Goal: Transaction & Acquisition: Purchase product/service

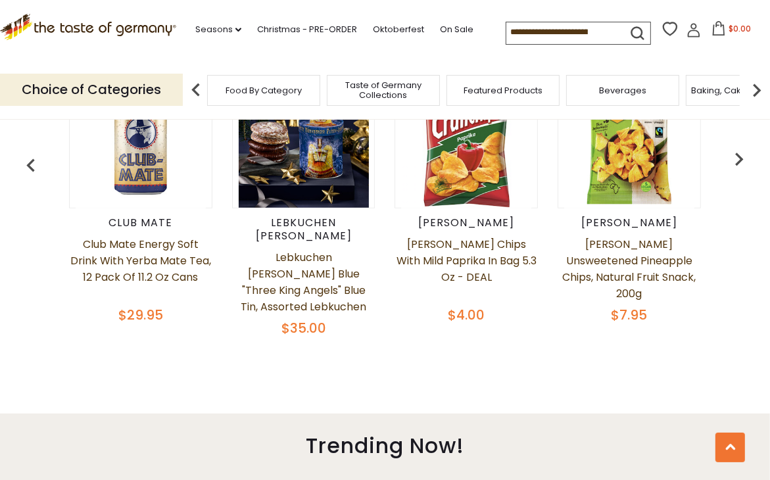
scroll to position [526, 0]
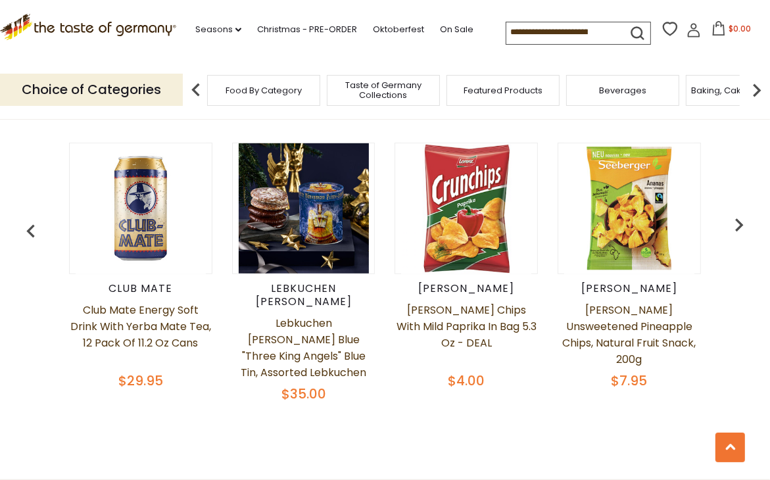
click at [735, 216] on img "button" at bounding box center [739, 225] width 26 height 26
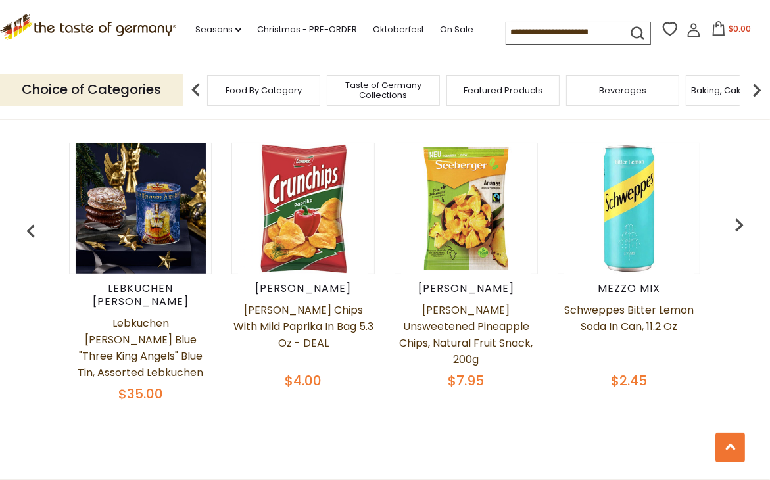
click at [735, 216] on img "button" at bounding box center [739, 225] width 26 height 26
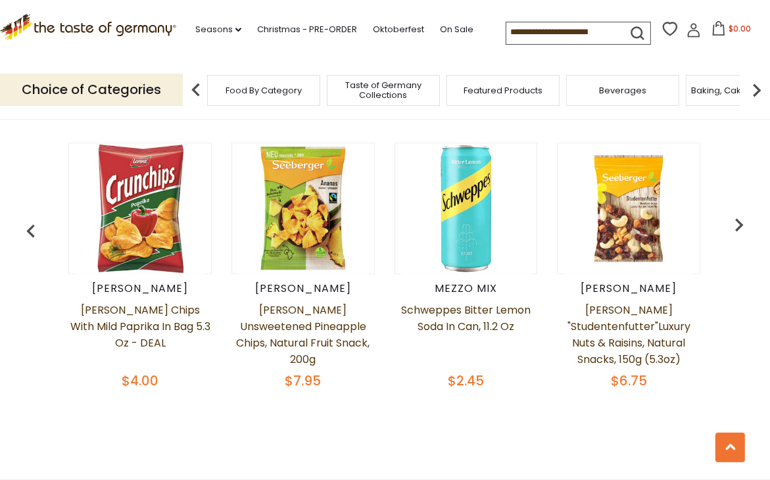
click at [735, 216] on img "button" at bounding box center [739, 225] width 26 height 26
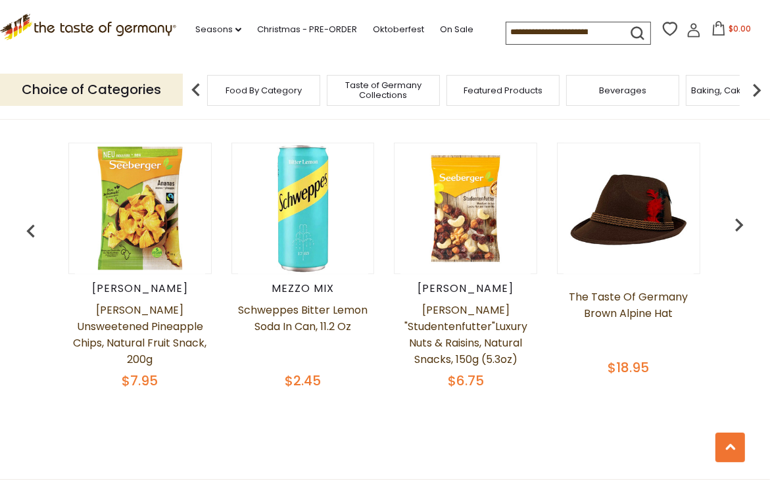
click at [735, 216] on img "button" at bounding box center [739, 225] width 26 height 26
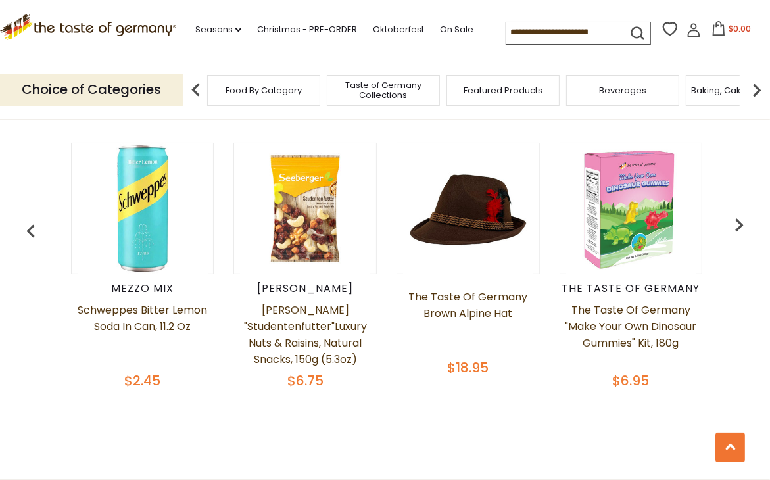
scroll to position [0, 652]
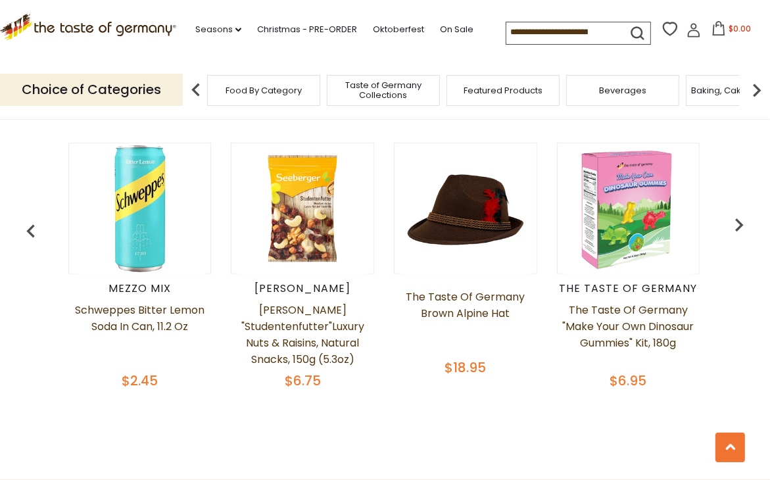
click at [735, 216] on img "button" at bounding box center [739, 225] width 26 height 26
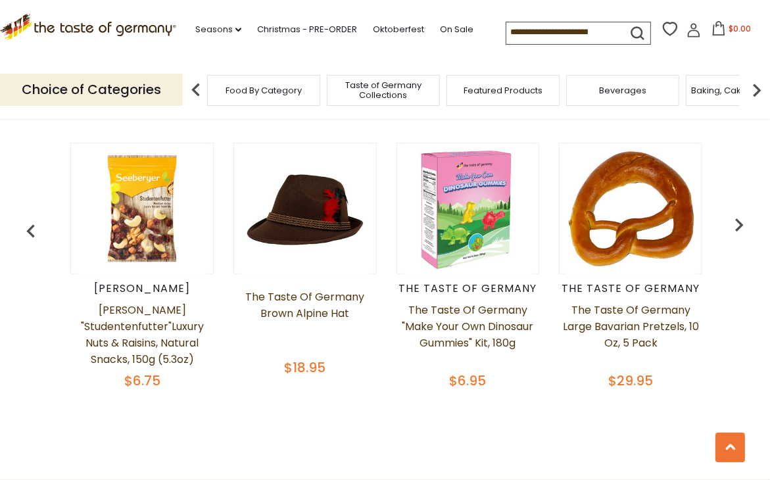
scroll to position [0, 815]
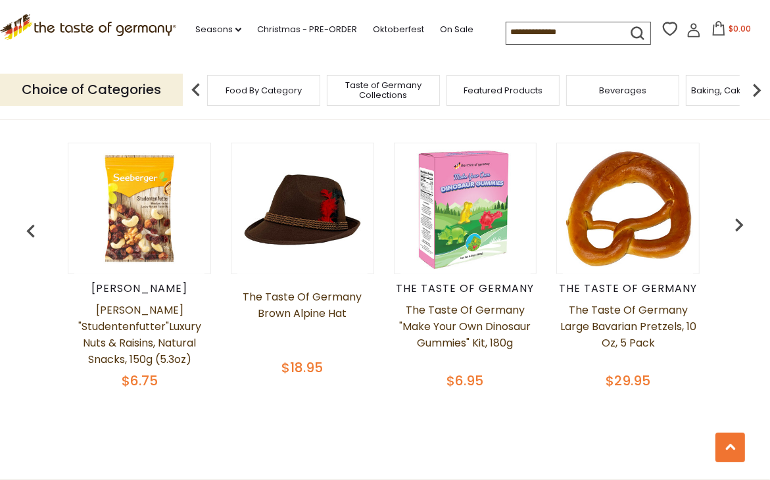
click at [735, 216] on img "button" at bounding box center [739, 225] width 26 height 26
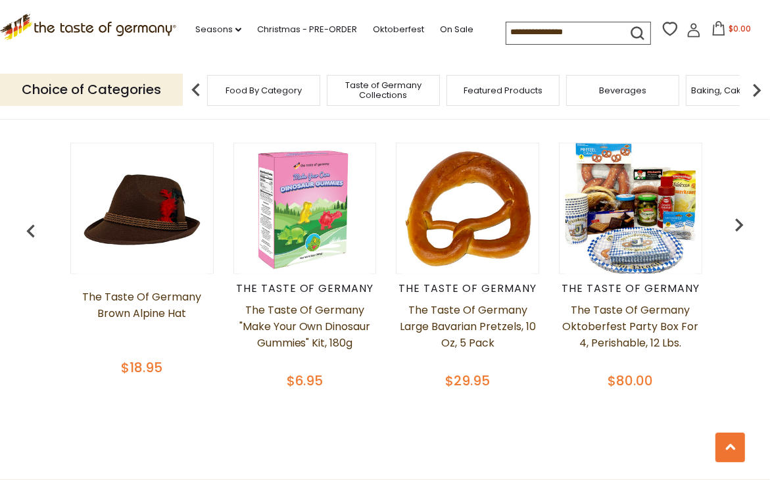
scroll to position [0, 978]
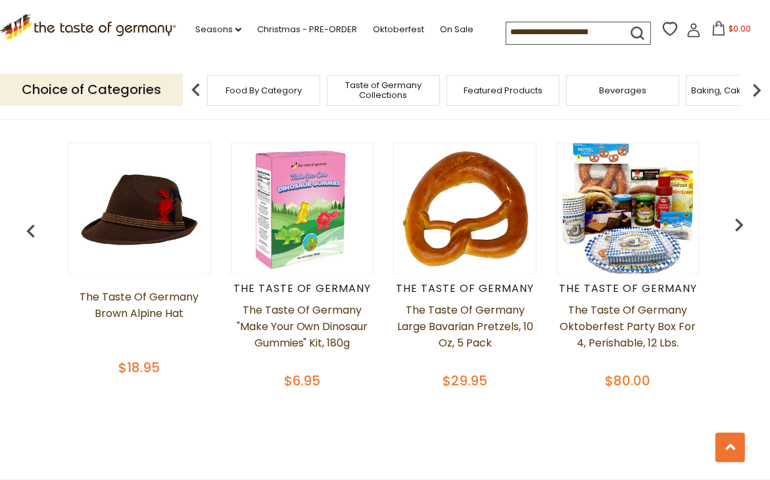
click at [735, 216] on img "button" at bounding box center [739, 225] width 26 height 26
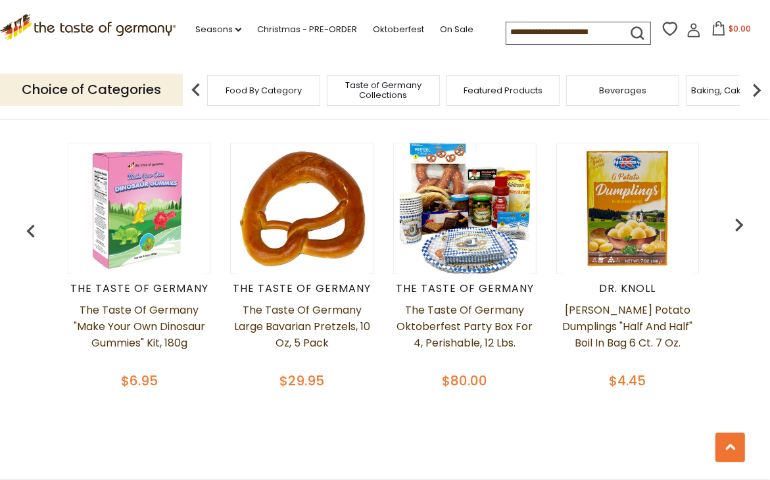
click at [735, 216] on img "button" at bounding box center [739, 225] width 26 height 26
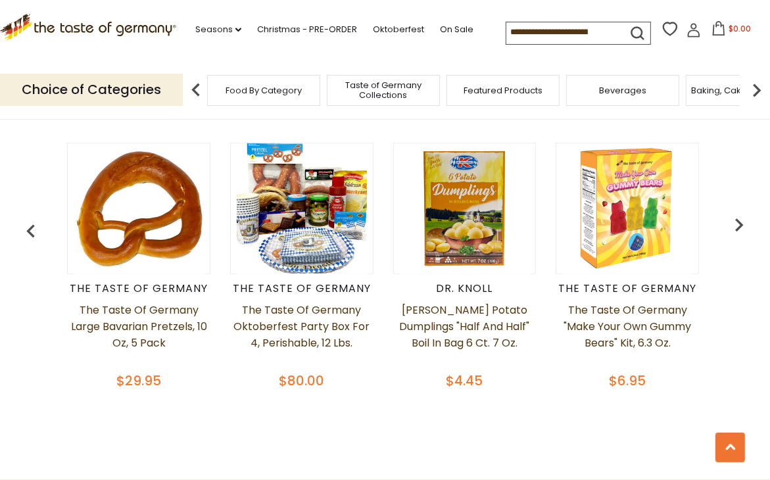
click at [735, 216] on img "button" at bounding box center [739, 225] width 26 height 26
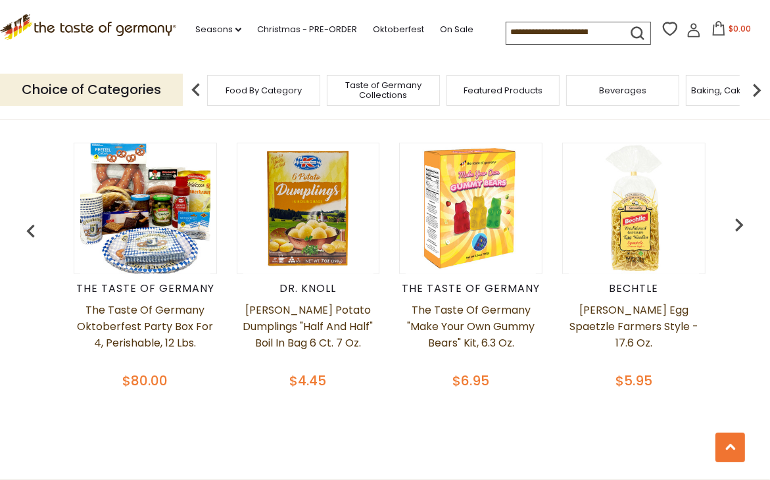
scroll to position [0, 1464]
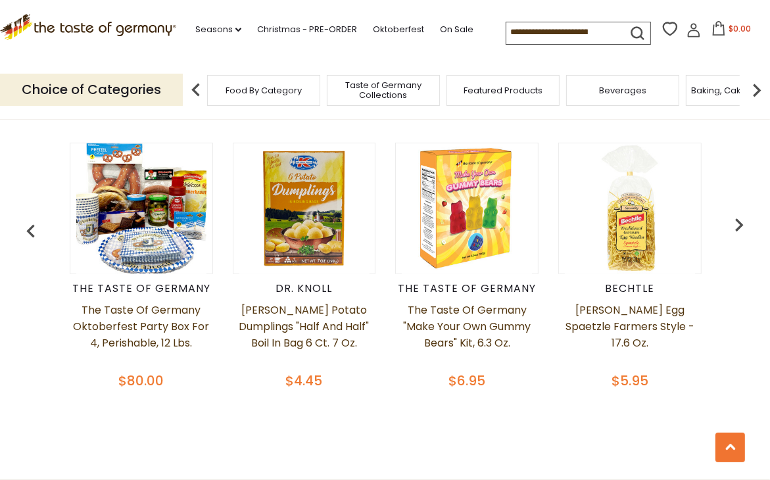
click at [735, 216] on img "button" at bounding box center [739, 225] width 26 height 26
click at [743, 214] on img "button" at bounding box center [739, 225] width 26 height 26
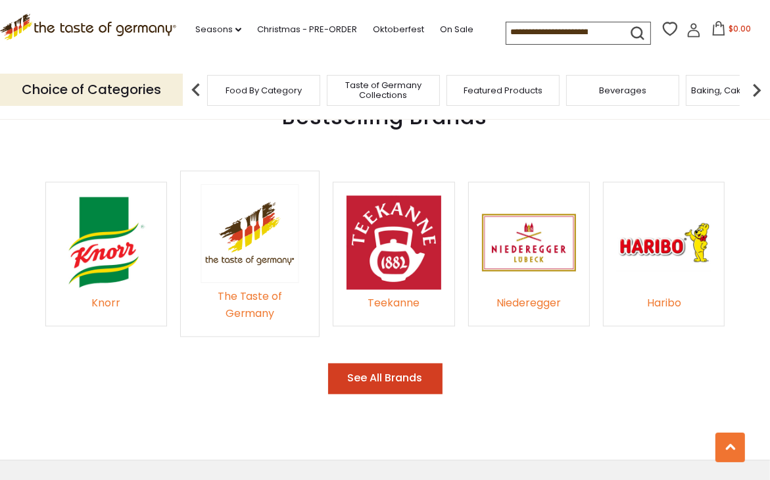
scroll to position [1906, 0]
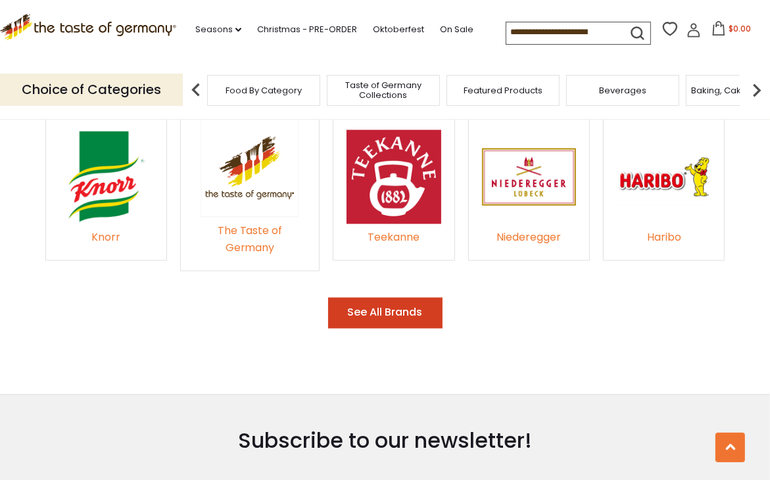
click at [374, 301] on button "See All Brands" at bounding box center [385, 313] width 114 height 31
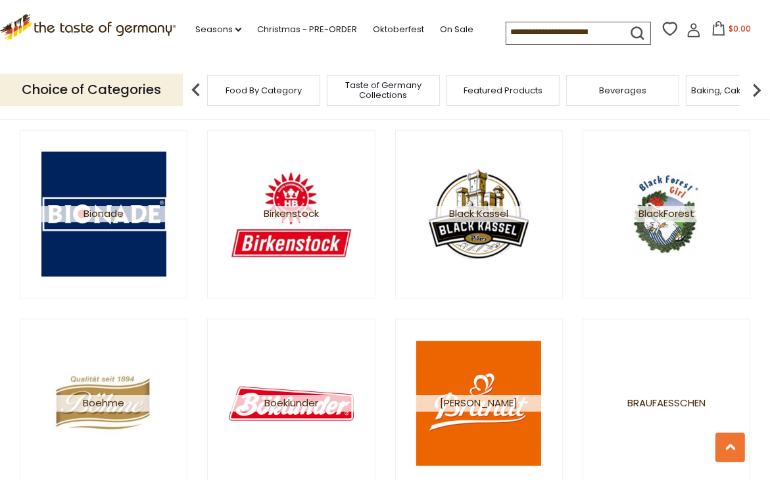
scroll to position [1512, 0]
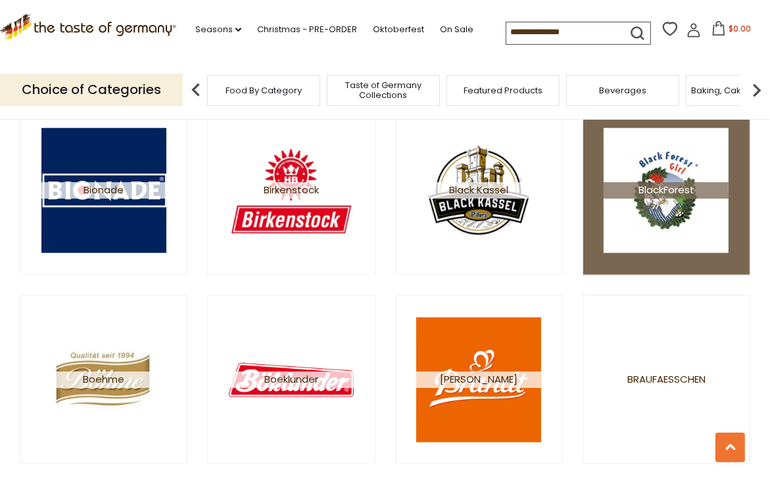
click at [689, 190] on span "BlackForest" at bounding box center [665, 191] width 125 height 16
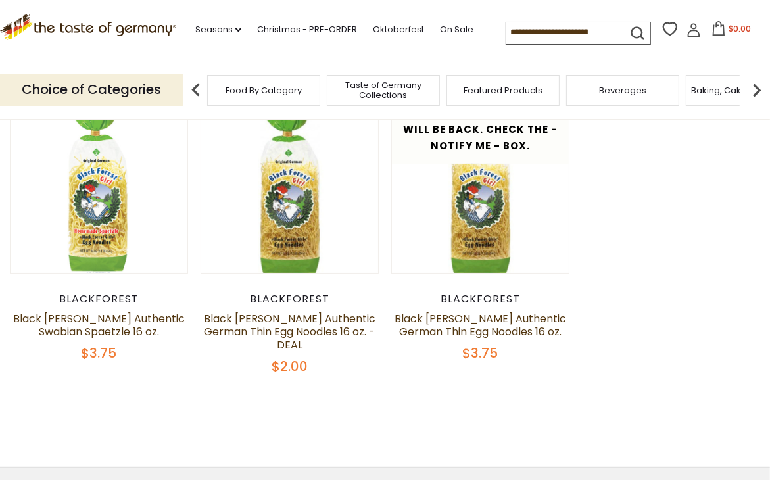
scroll to position [131, 0]
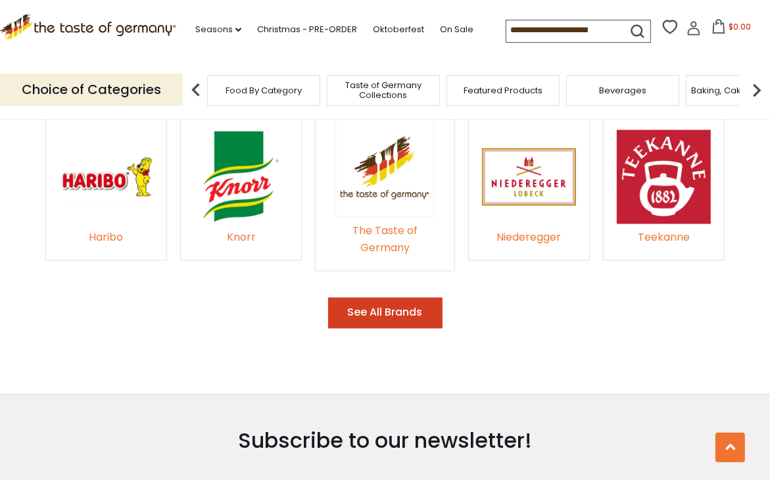
click at [234, 229] on div "Knorr" at bounding box center [241, 238] width 94 height 18
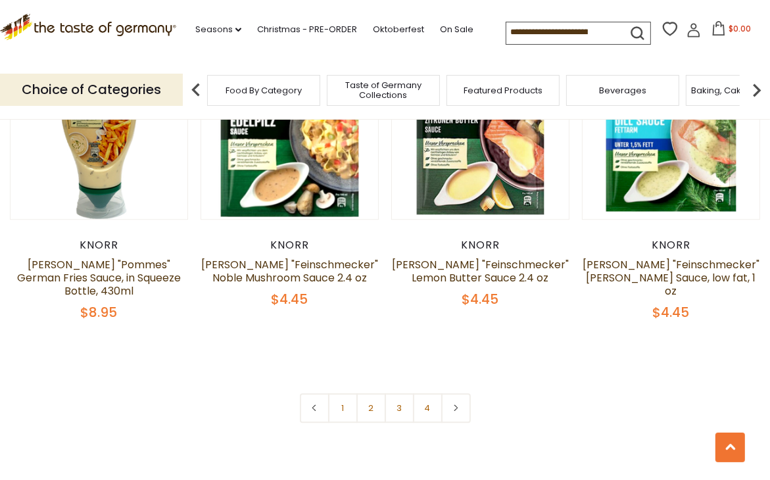
scroll to position [2760, 0]
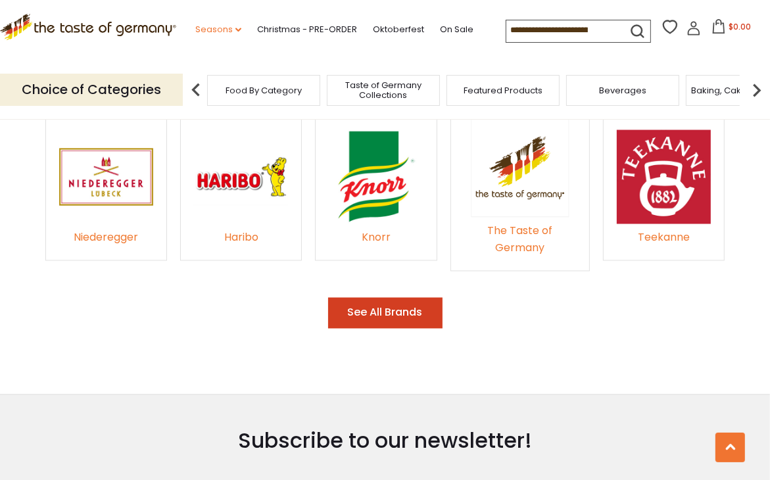
click at [231, 25] on link "Seasons dropdown_arrow" at bounding box center [218, 29] width 46 height 14
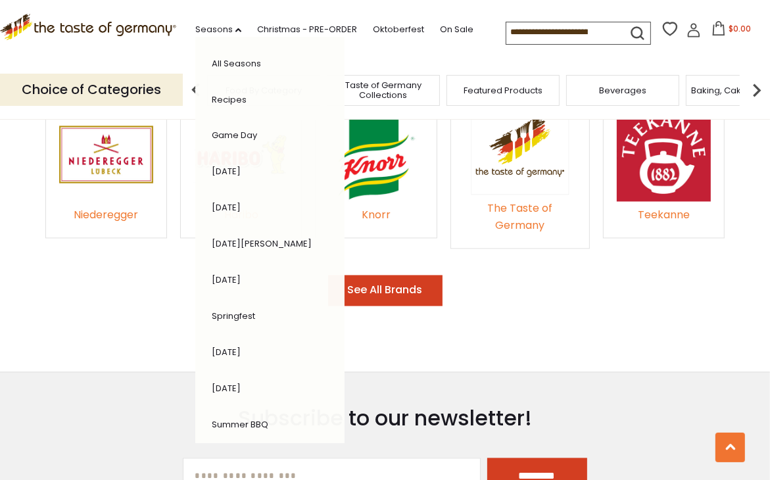
scroll to position [1906, 0]
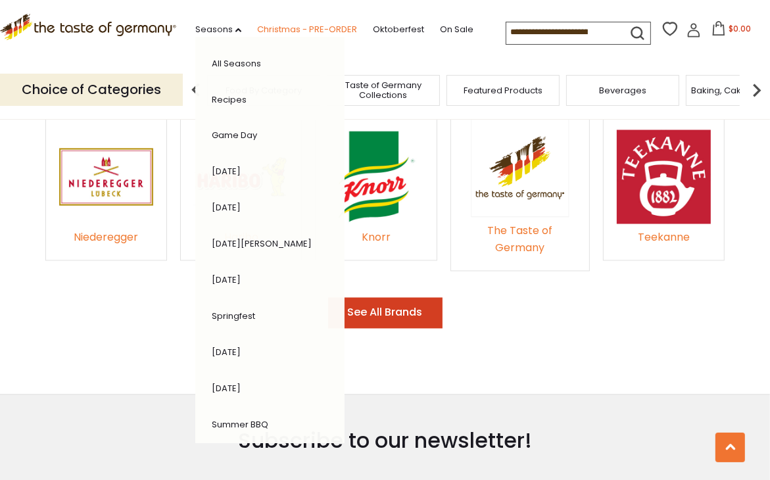
click at [313, 25] on link "Christmas - PRE-ORDER" at bounding box center [307, 29] width 100 height 14
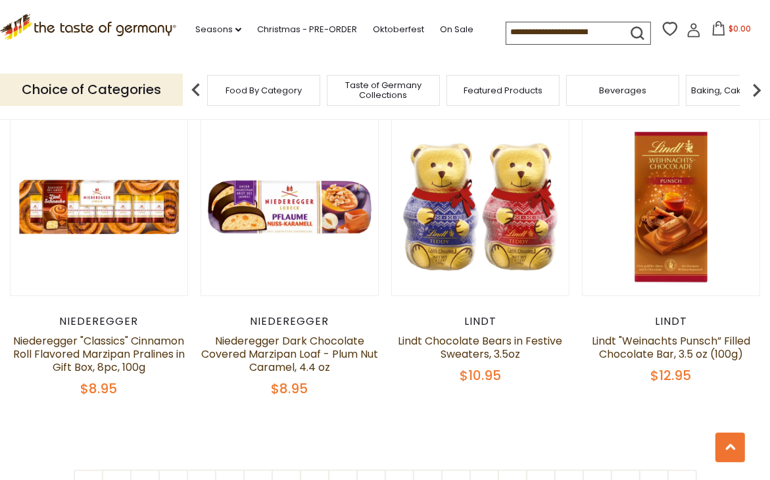
scroll to position [2958, 0]
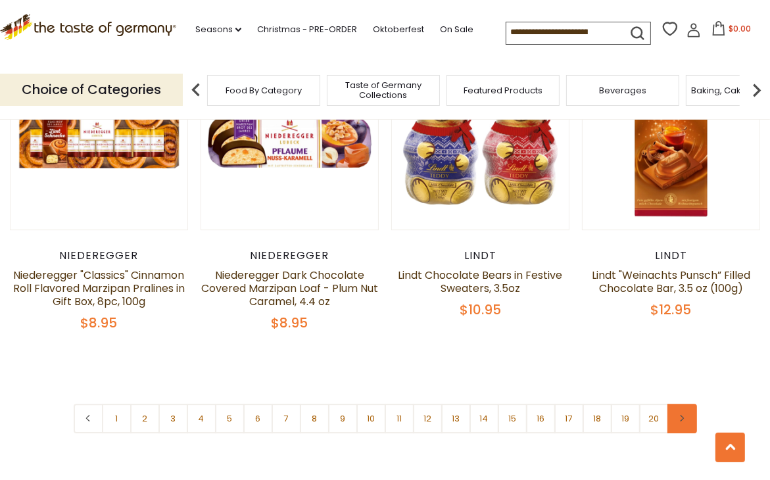
click at [685, 409] on link at bounding box center [682, 419] width 30 height 30
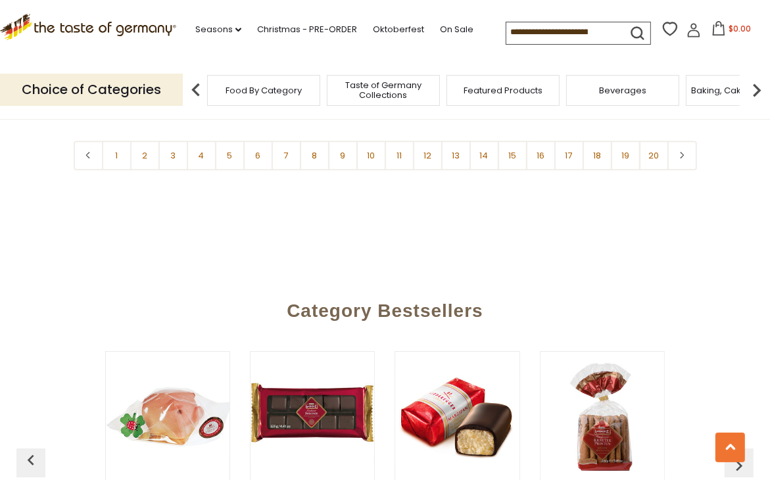
scroll to position [3155, 0]
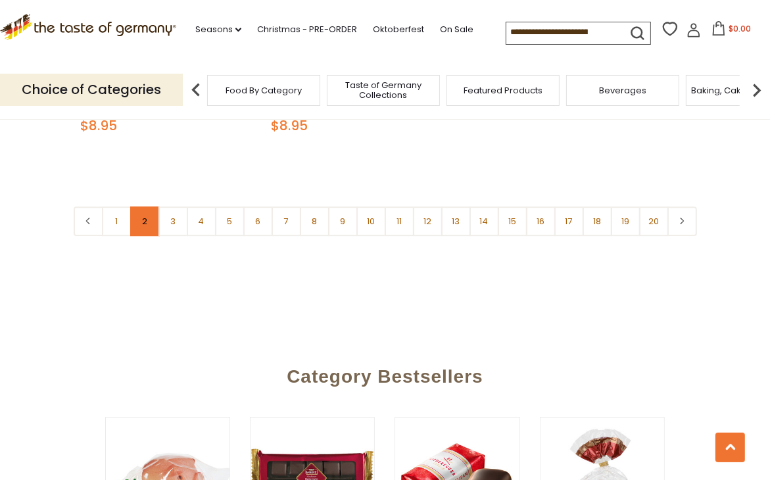
click at [145, 212] on link "2" at bounding box center [145, 221] width 30 height 30
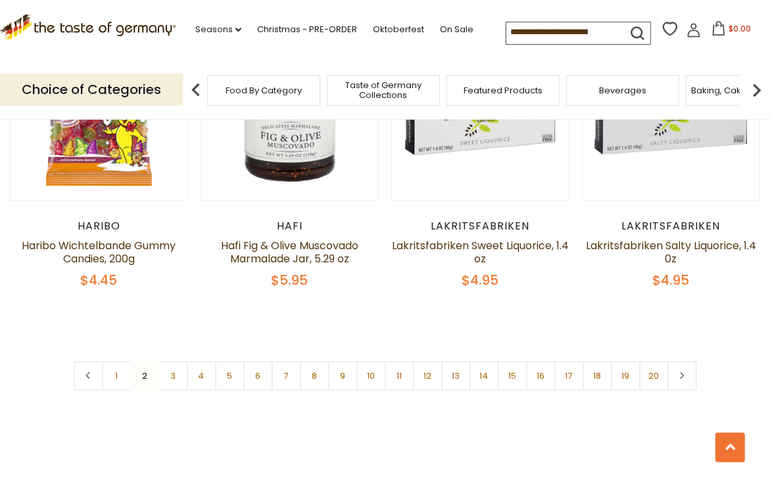
scroll to position [3026, 0]
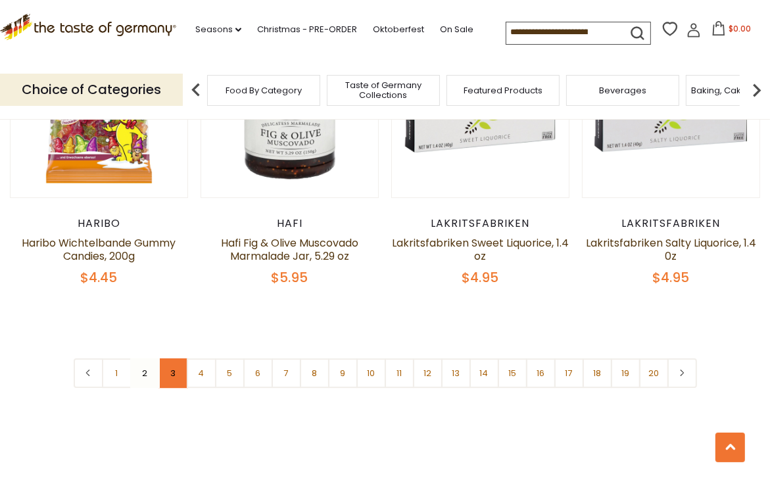
click at [168, 358] on link "3" at bounding box center [173, 373] width 30 height 30
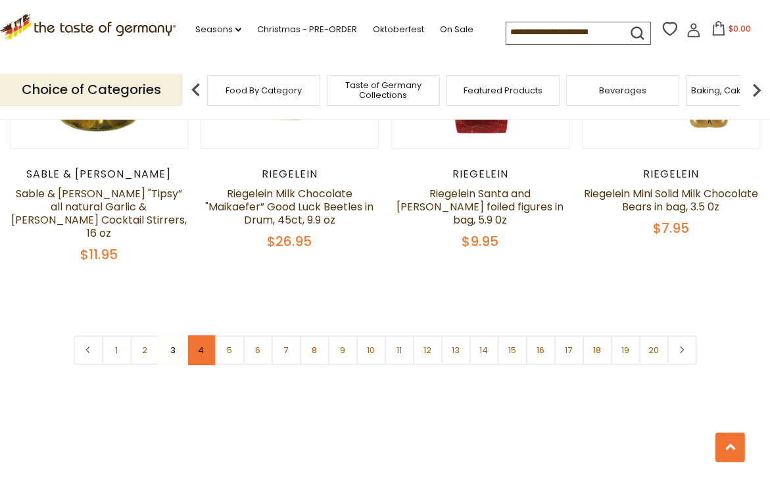
click at [210, 335] on link "4" at bounding box center [202, 350] width 30 height 30
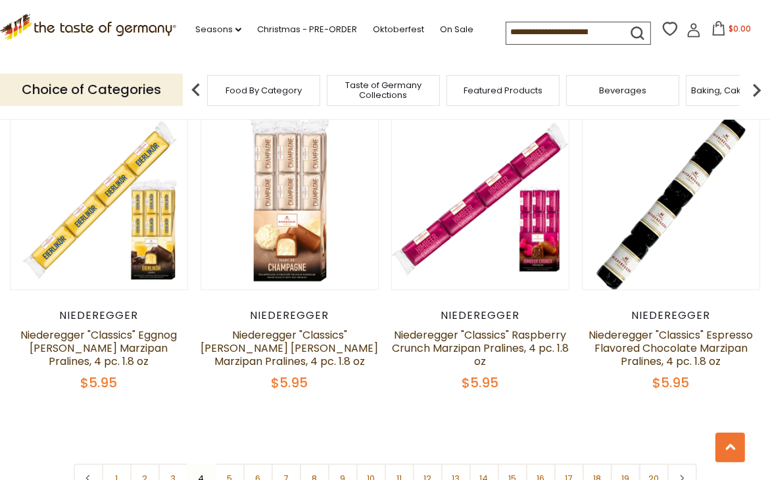
scroll to position [2960, 0]
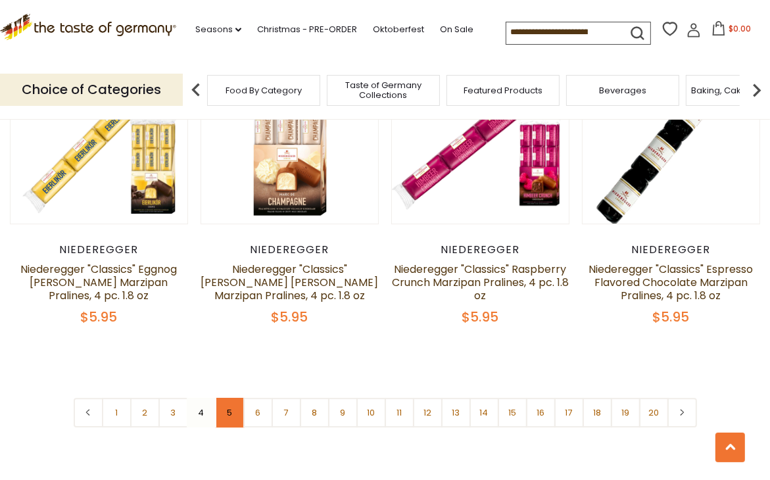
click at [230, 398] on link "5" at bounding box center [230, 413] width 30 height 30
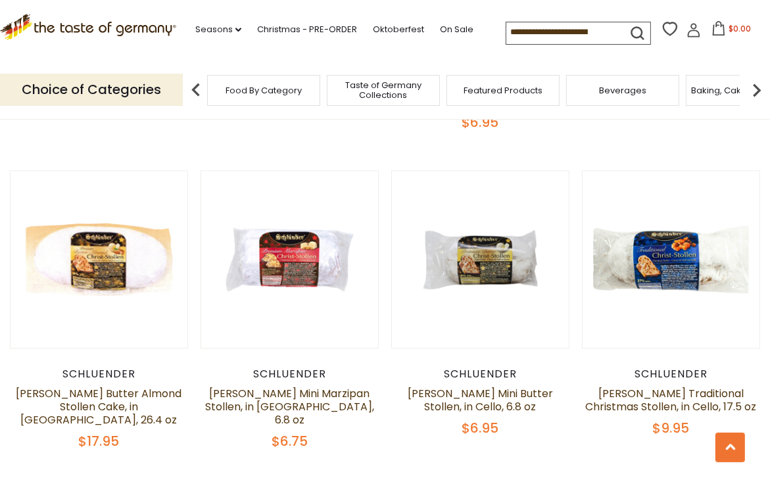
scroll to position [2894, 0]
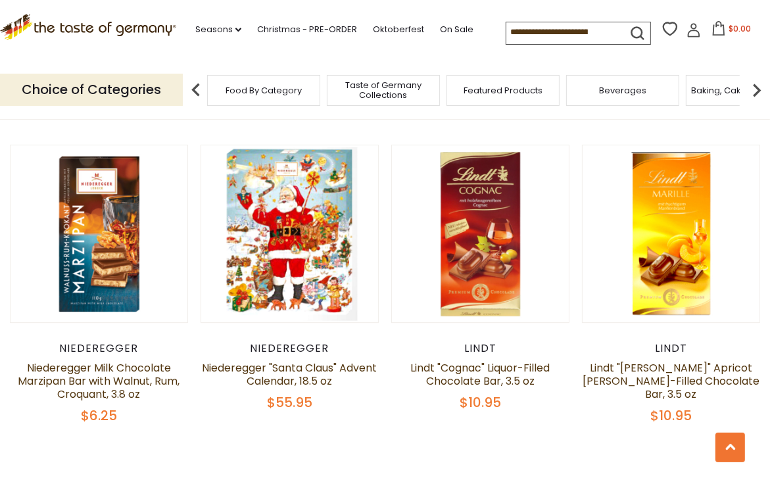
scroll to position [2960, 0]
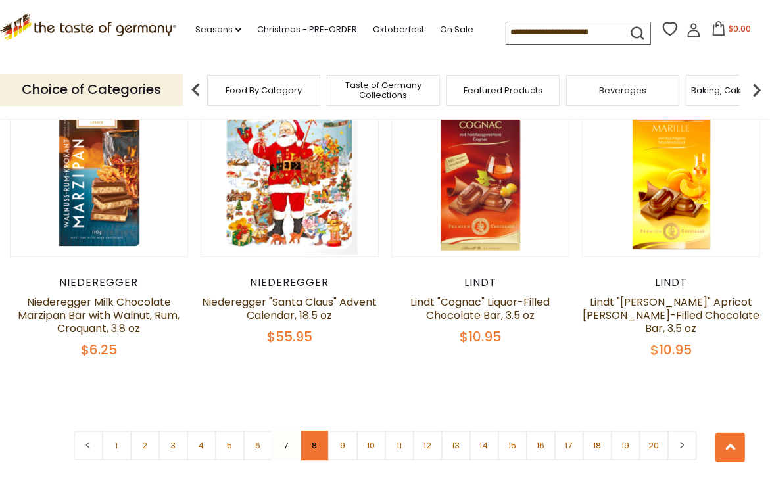
click at [310, 430] on link "8" at bounding box center [315, 445] width 30 height 30
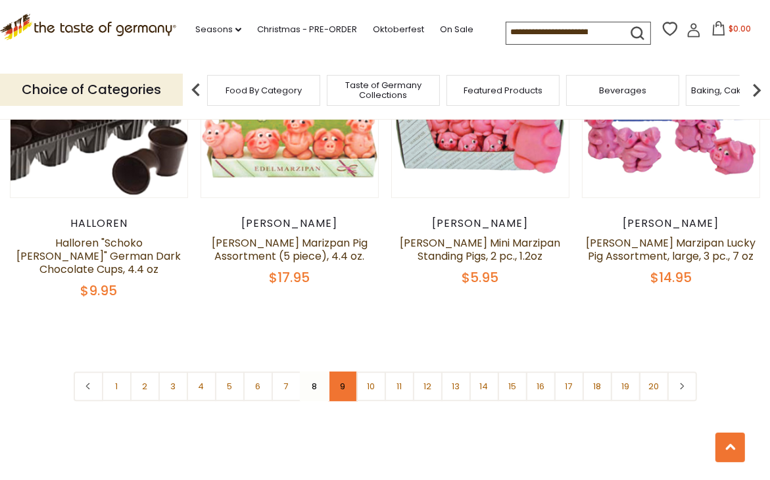
click at [346, 371] on link "9" at bounding box center [343, 386] width 30 height 30
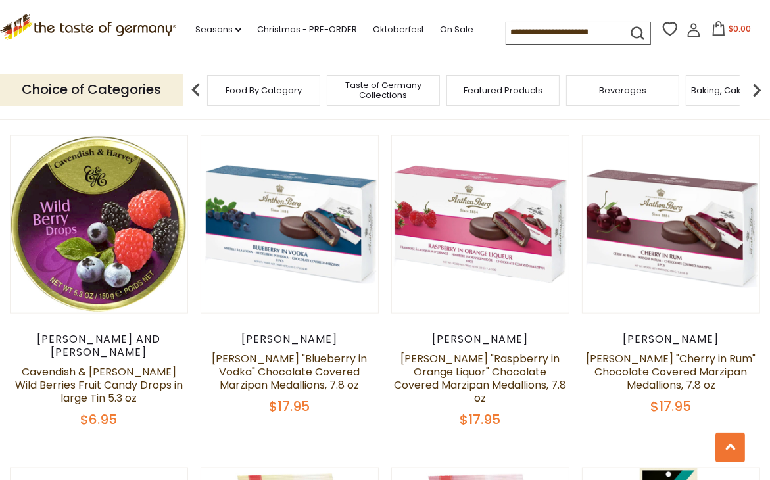
scroll to position [1317, 0]
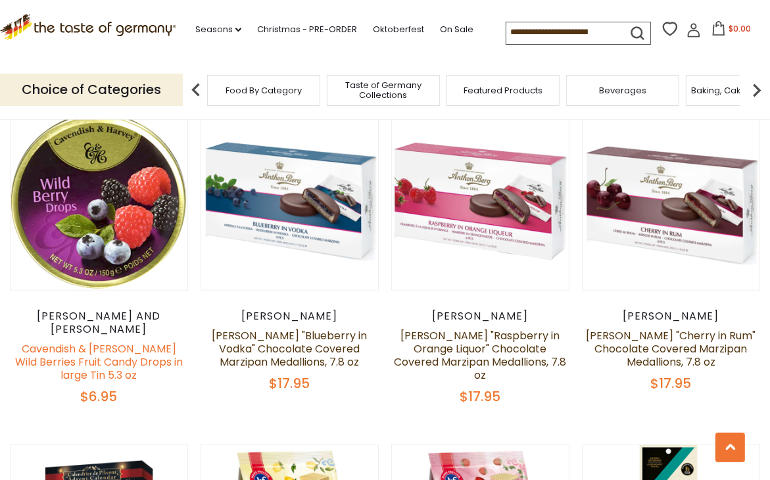
click at [69, 341] on link "Cavendish & [PERSON_NAME] Wild Berries Fruit Candy Drops in large Tin 5.3 oz" at bounding box center [99, 361] width 168 height 41
